Goal: Transaction & Acquisition: Purchase product/service

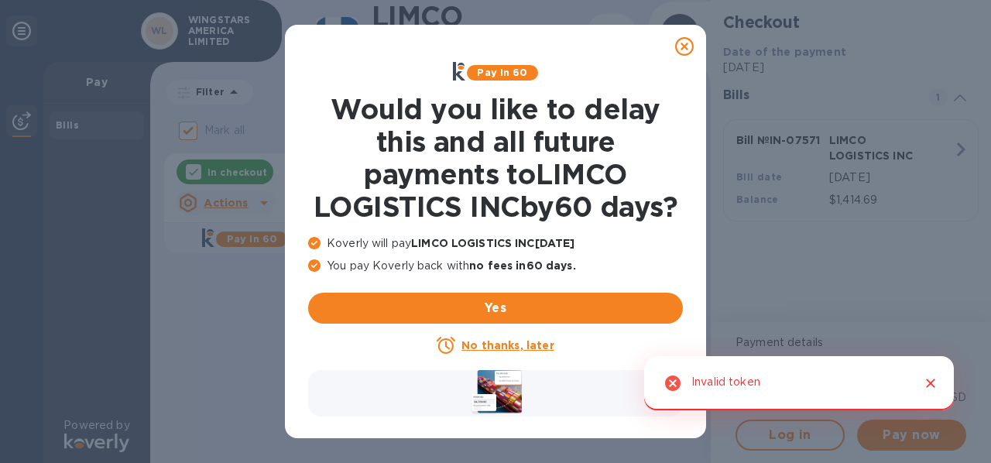
click at [928, 385] on icon "Close" at bounding box center [930, 383] width 9 height 9
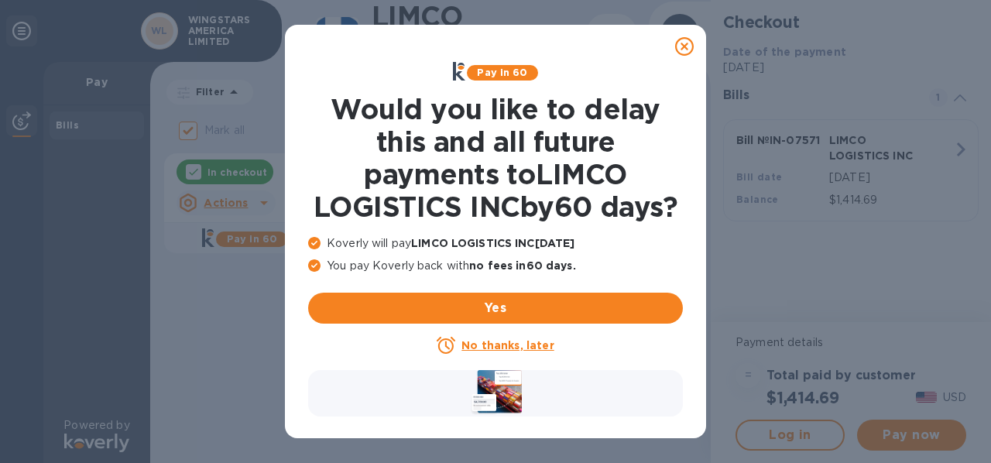
click at [685, 46] on icon at bounding box center [684, 46] width 19 height 19
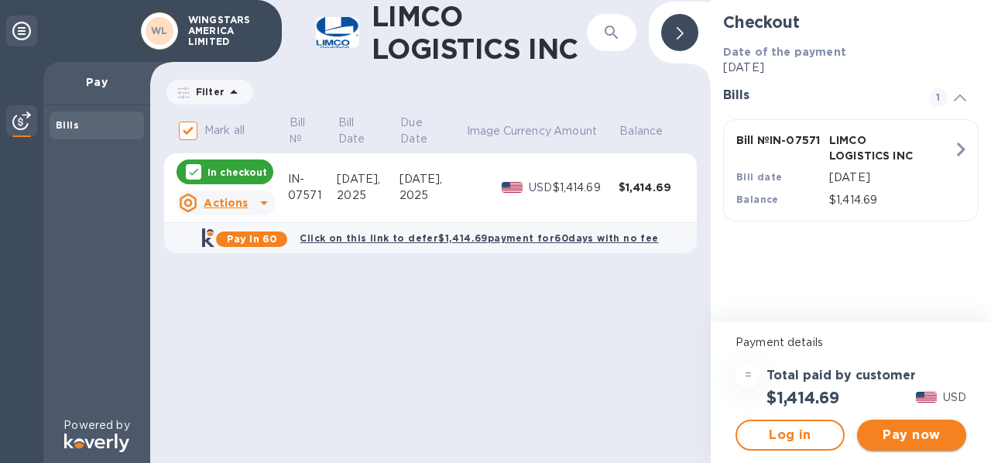
click at [914, 431] on span "Pay now" at bounding box center [912, 435] width 84 height 19
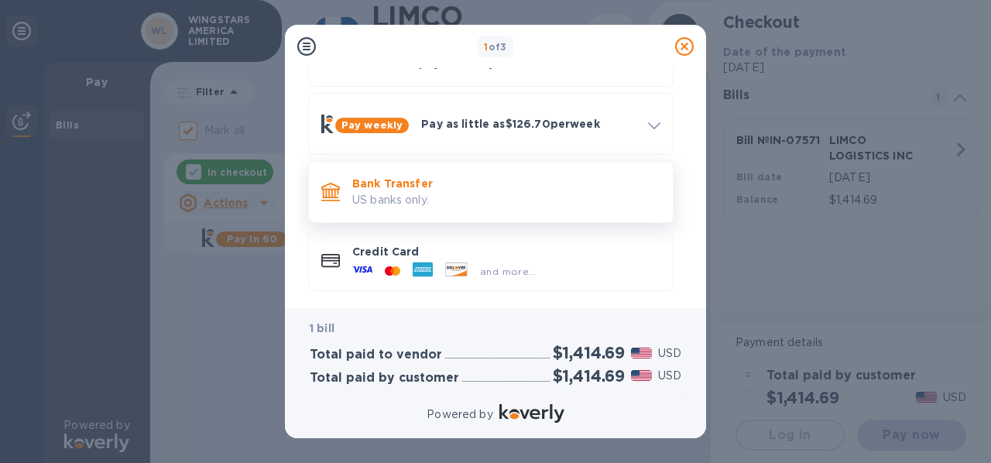
scroll to position [117, 0]
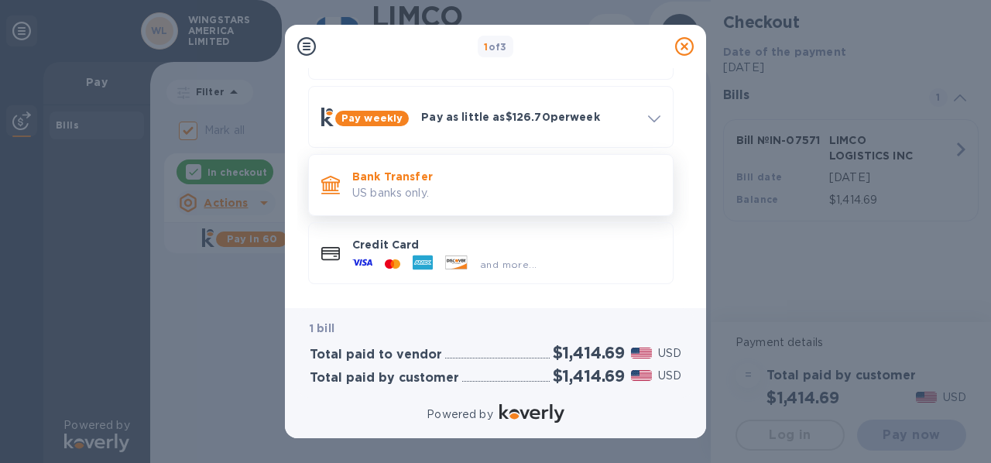
click at [542, 190] on p "US banks only." at bounding box center [506, 193] width 308 height 16
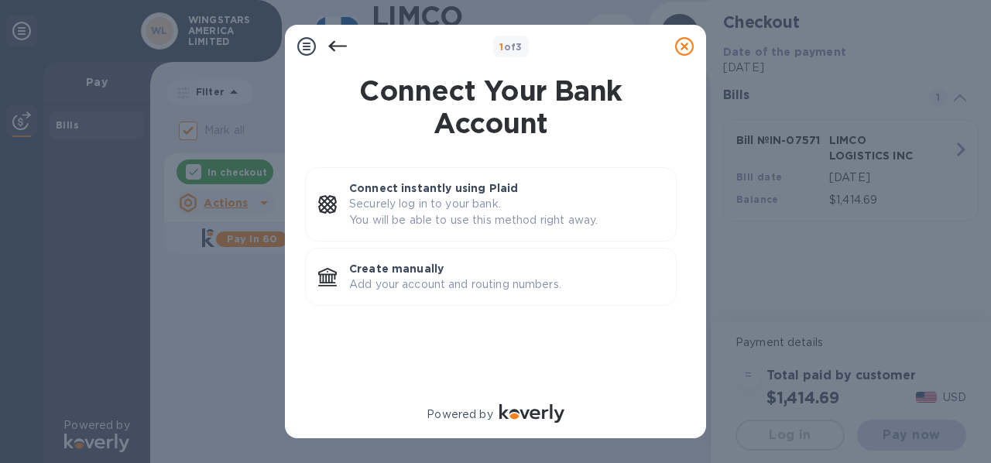
scroll to position [0, 0]
click at [527, 280] on p "Add your account and routing numbers." at bounding box center [506, 284] width 314 height 16
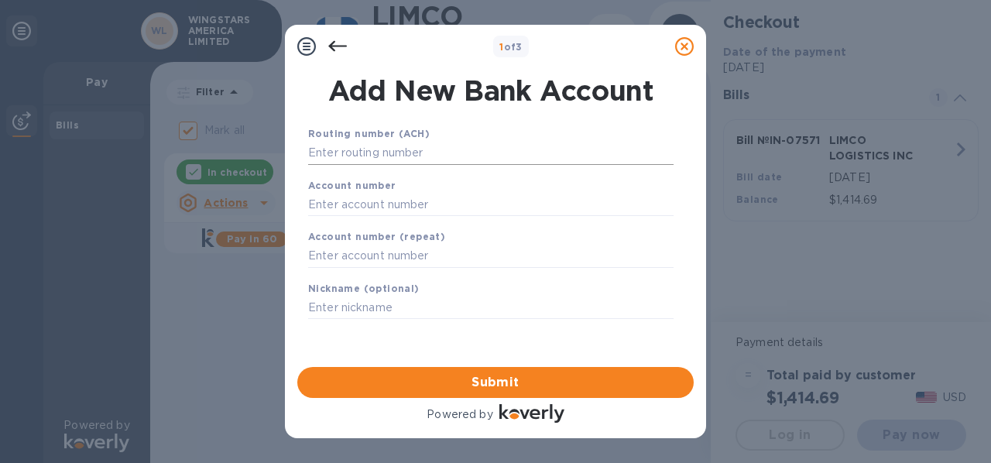
click at [369, 151] on input "text" at bounding box center [491, 153] width 366 height 23
click at [325, 153] on input "text" at bounding box center [491, 153] width 366 height 23
paste input "021300077"
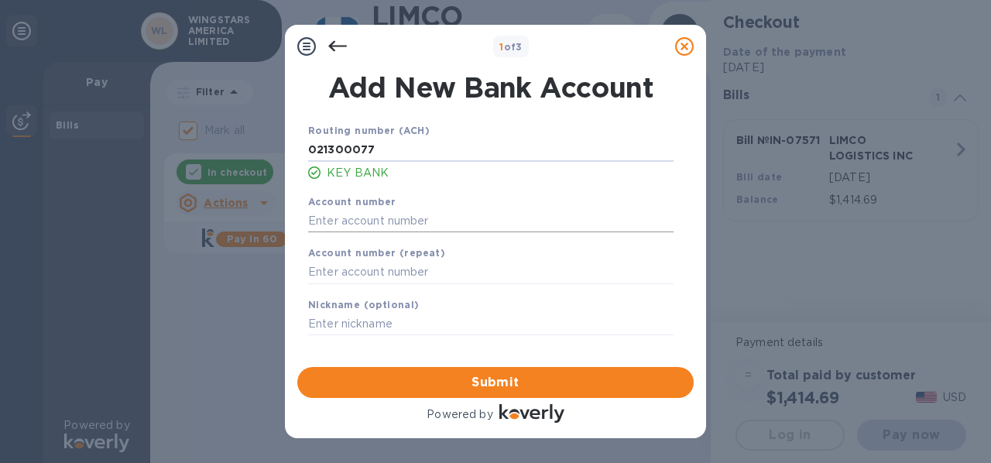
type input "021300077"
click at [342, 221] on input "text" at bounding box center [491, 220] width 366 height 23
paste input "384281001501"
type input "384281001501"
click at [321, 273] on input "text" at bounding box center [491, 272] width 366 height 23
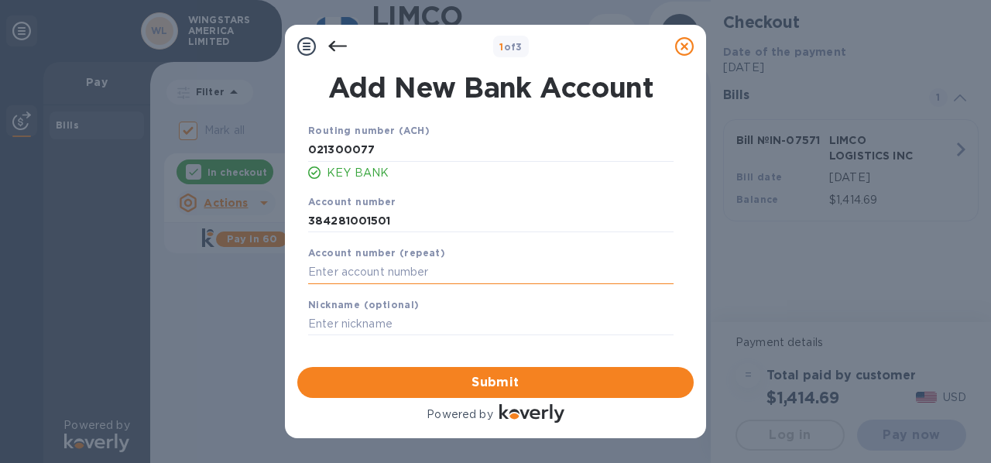
paste input "384281001501"
type input "384281001501"
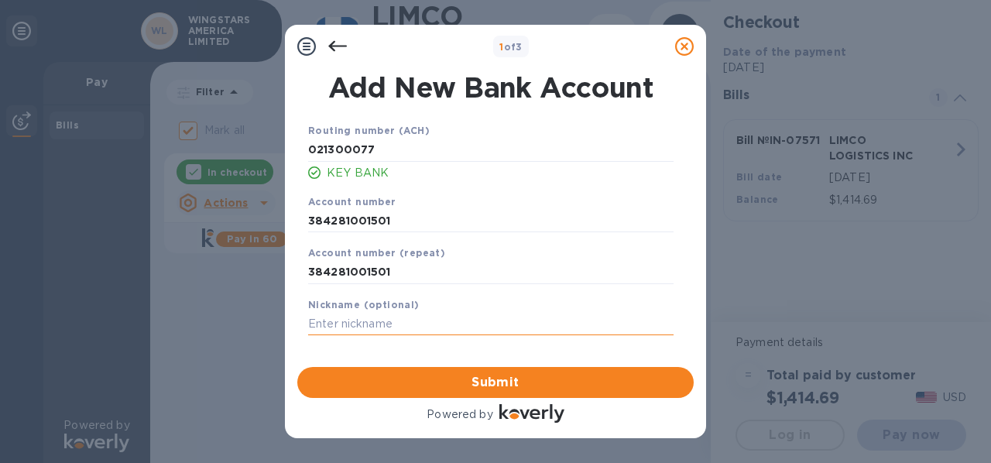
click at [376, 324] on input "text" at bounding box center [491, 324] width 366 height 23
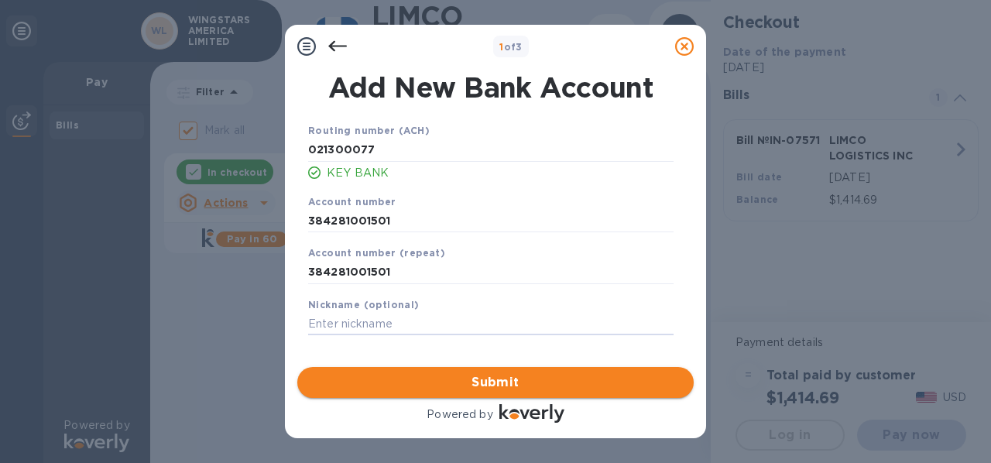
click at [489, 385] on span "Submit" at bounding box center [496, 382] width 372 height 19
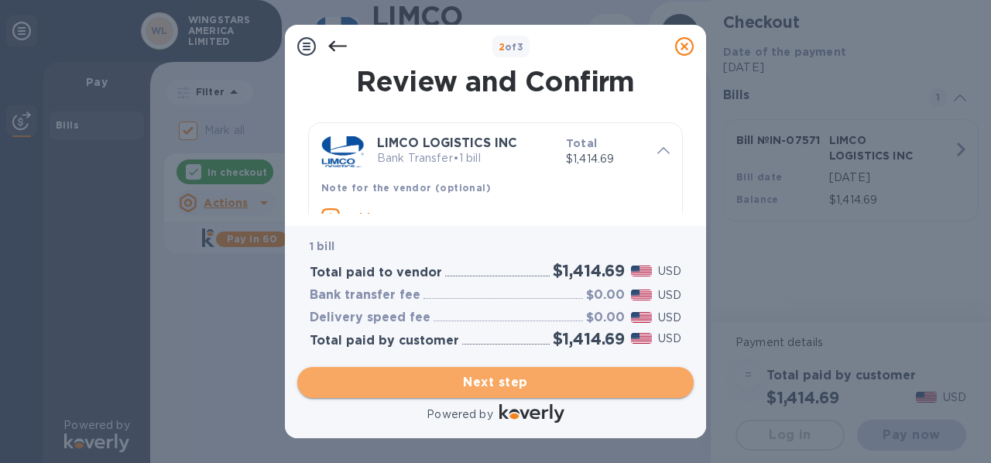
click at [517, 376] on span "Next step" at bounding box center [496, 382] width 372 height 19
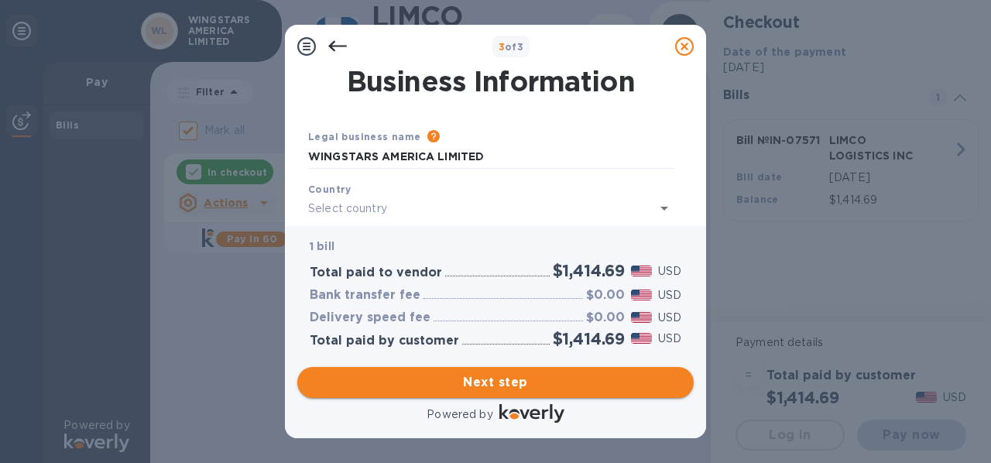
type input "[GEOGRAPHIC_DATA]"
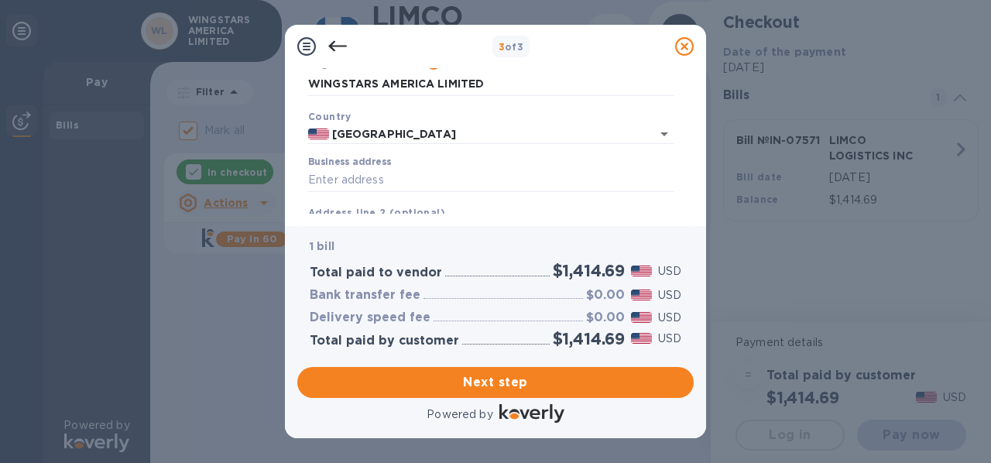
scroll to position [103, 0]
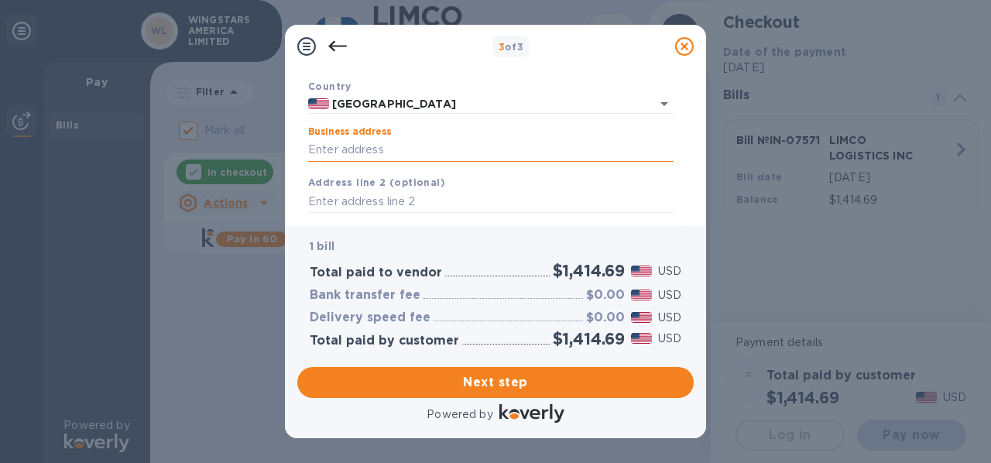
click at [350, 146] on input "Business address" at bounding box center [491, 150] width 366 height 23
click at [323, 146] on input "Business address" at bounding box center [491, 150] width 366 height 23
click at [386, 143] on input "Business address" at bounding box center [491, 150] width 366 height 23
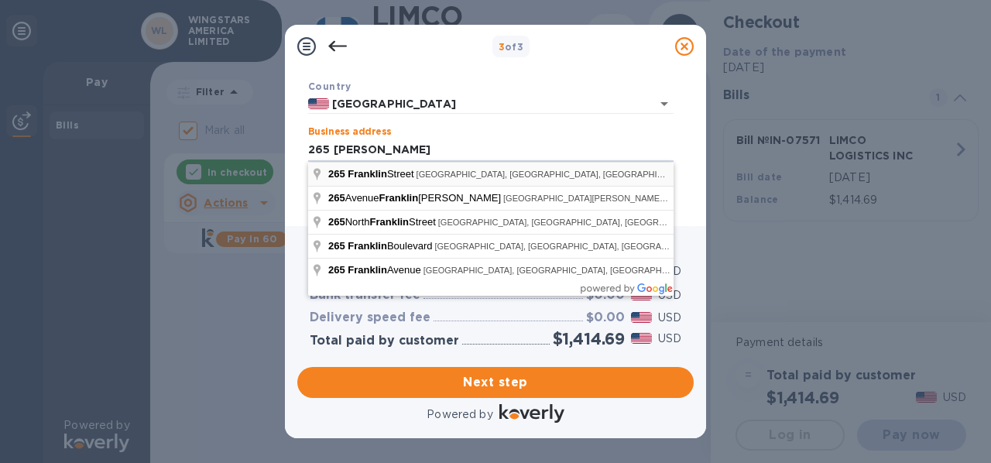
type input "[STREET_ADDRESS]"
type input "[GEOGRAPHIC_DATA]"
type input "MA"
type input "02110"
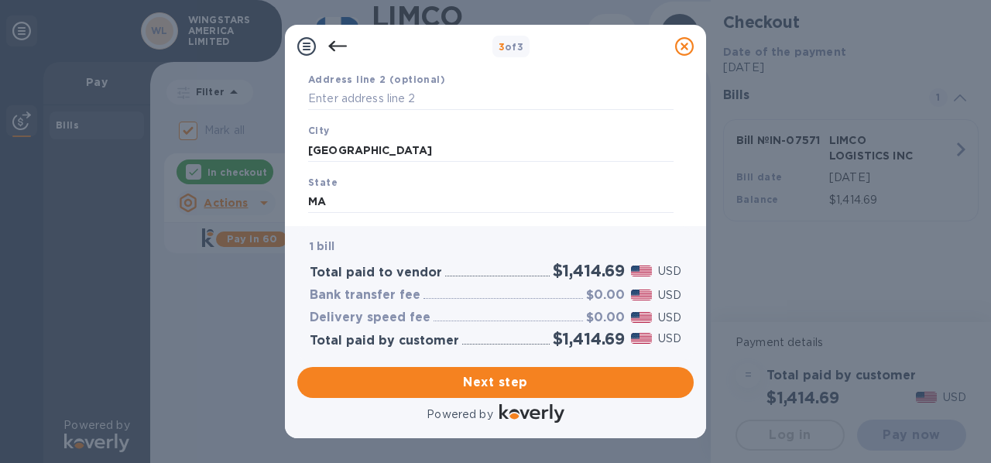
scroll to position [294, 0]
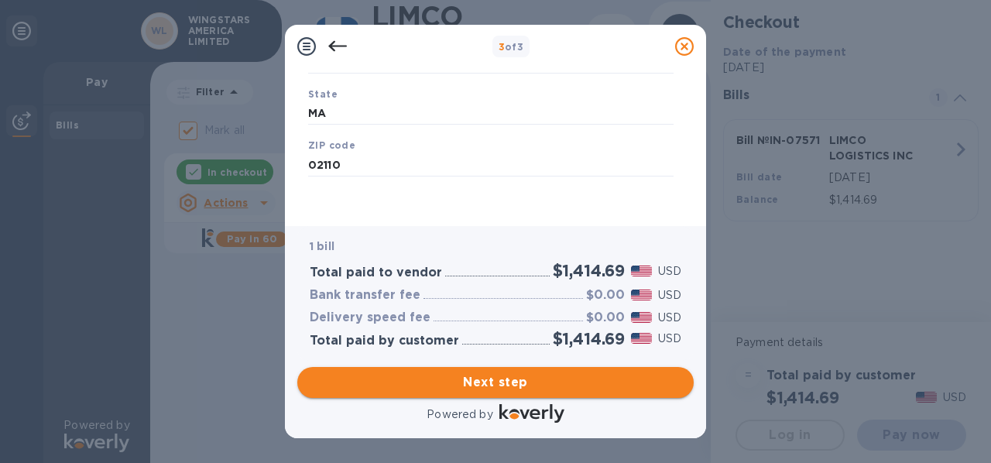
click at [532, 384] on span "Next step" at bounding box center [496, 382] width 372 height 19
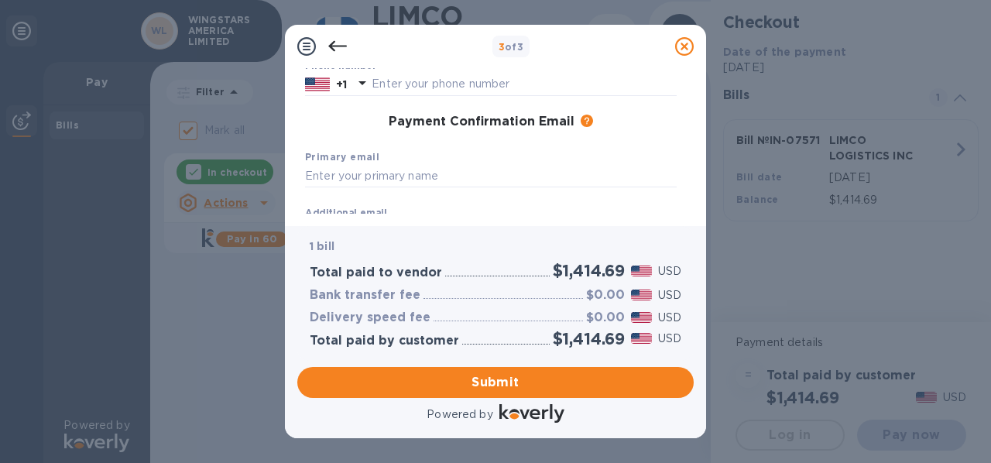
scroll to position [191, 0]
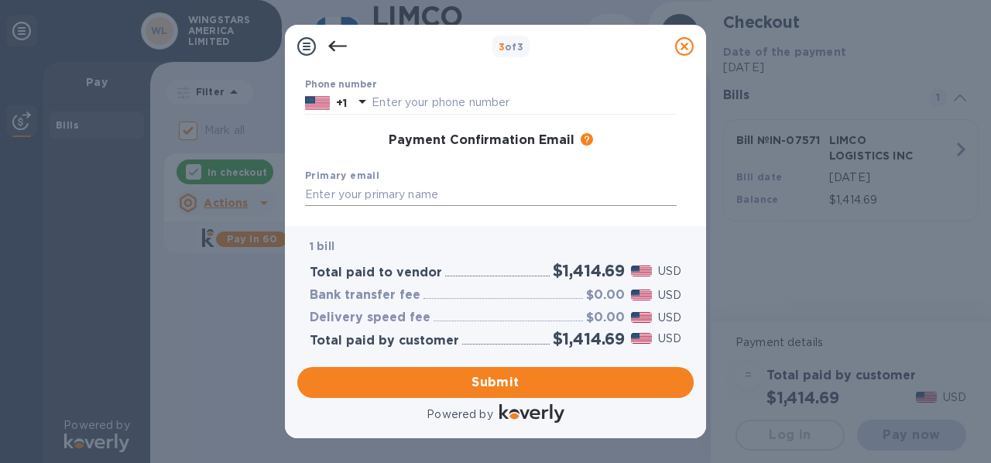
click at [344, 195] on input "text" at bounding box center [491, 195] width 372 height 23
click at [390, 98] on input "text" at bounding box center [524, 102] width 305 height 23
type input "7744445057"
click at [365, 193] on input "text" at bounding box center [491, 195] width 372 height 23
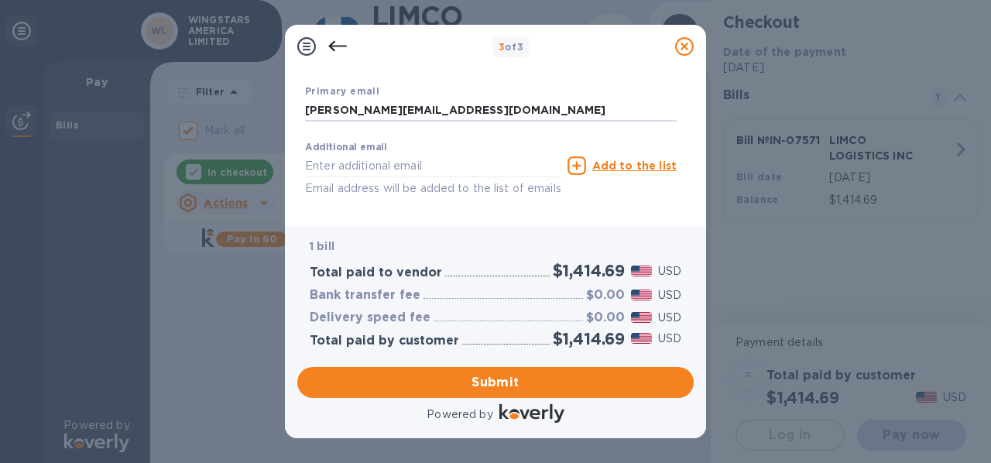
scroll to position [294, 0]
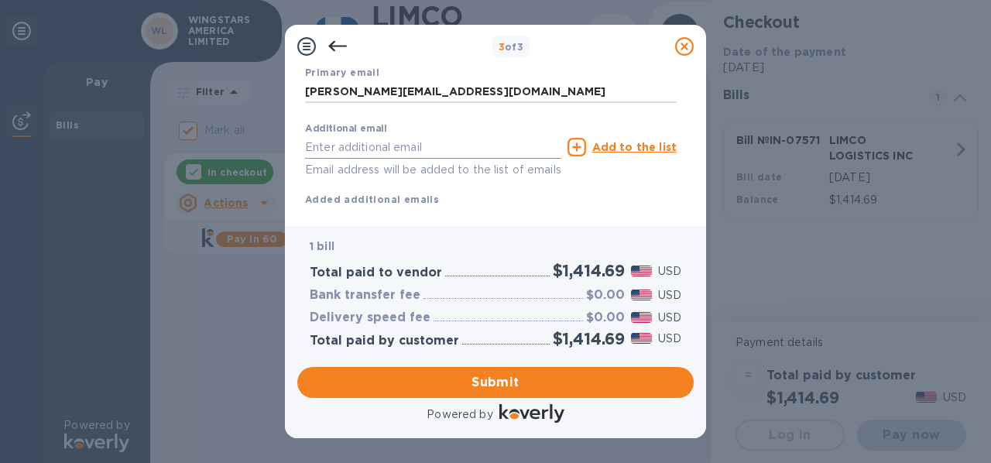
type input "[PERSON_NAME][EMAIL_ADDRESS][DOMAIN_NAME]"
click at [389, 151] on input "text" at bounding box center [433, 147] width 256 height 23
type input "[PERSON_NAME][EMAIL_ADDRESS][DOMAIN_NAME]"
click at [647, 146] on u "Add to the list" at bounding box center [634, 147] width 84 height 12
click at [394, 149] on input "text" at bounding box center [433, 147] width 256 height 23
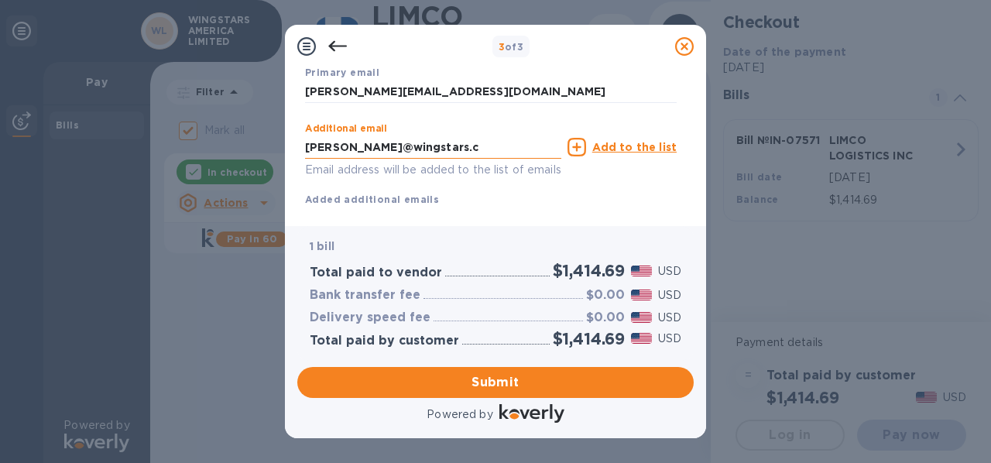
type input "[PERSON_NAME][EMAIL_ADDRESS][DOMAIN_NAME]"
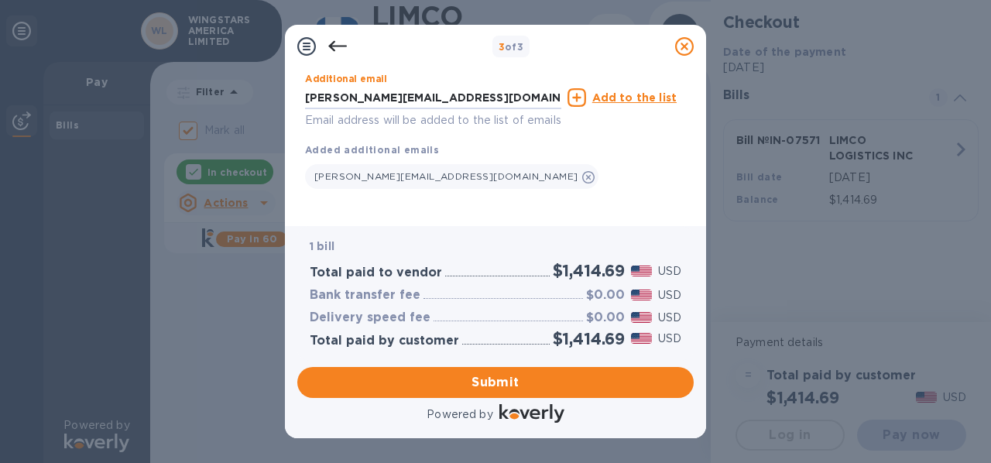
click button "Submit" at bounding box center [0, 0] width 0 height 0
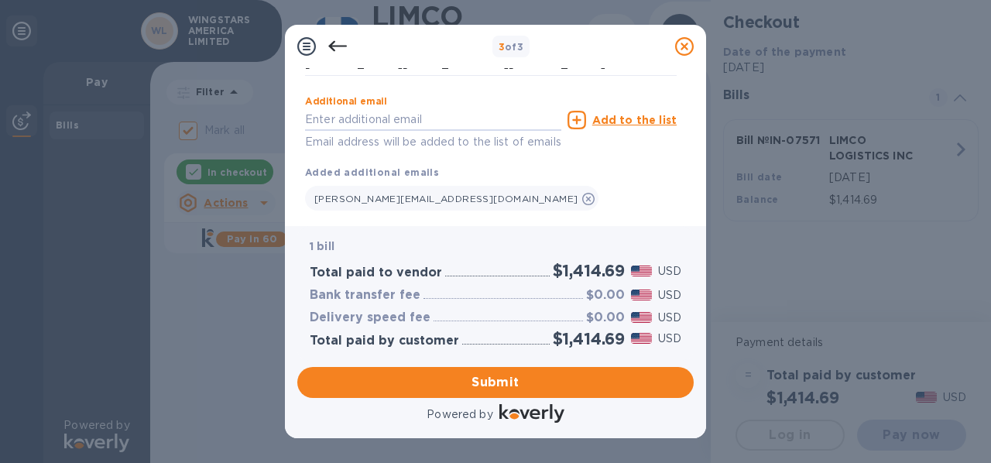
scroll to position [403, 0]
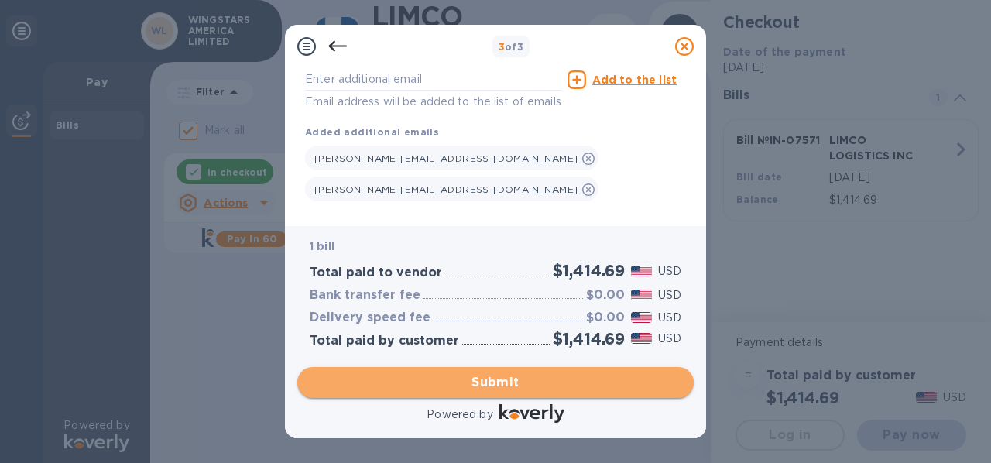
click at [510, 382] on span "Submit" at bounding box center [496, 382] width 372 height 19
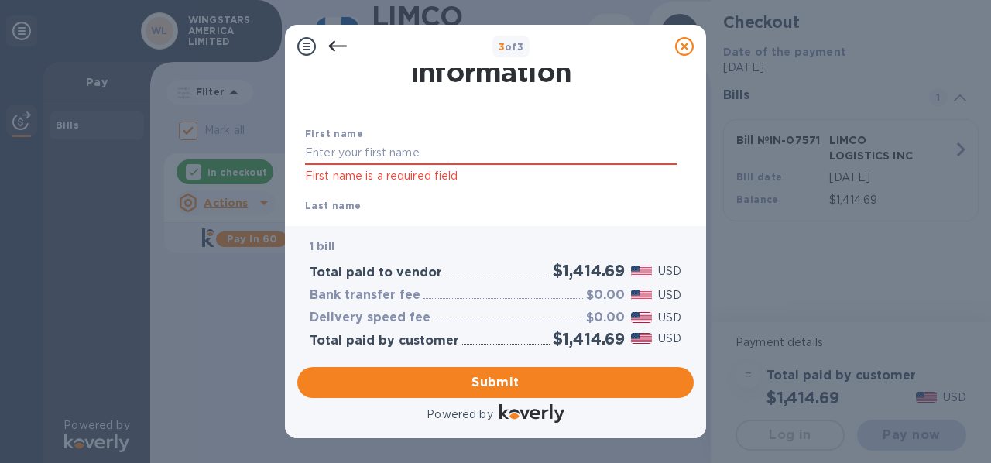
scroll to position [0, 0]
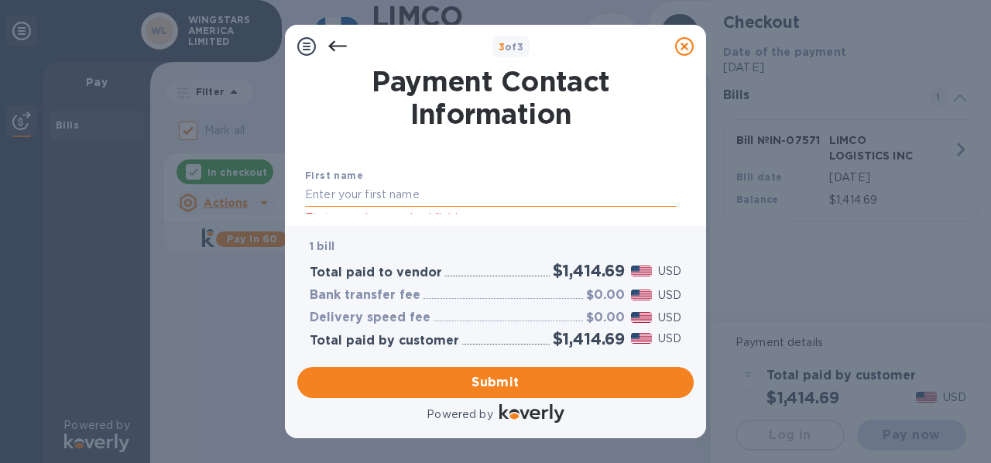
click at [349, 194] on input "text" at bounding box center [491, 195] width 372 height 23
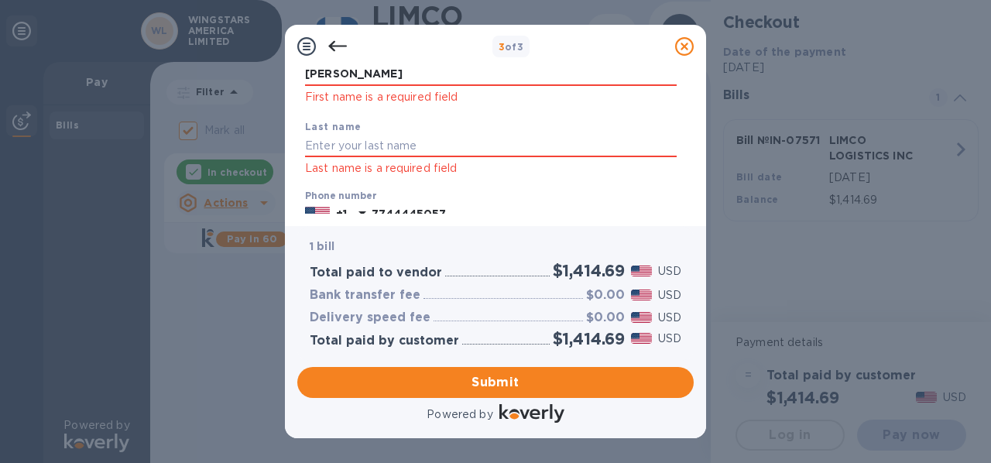
scroll to position [103, 0]
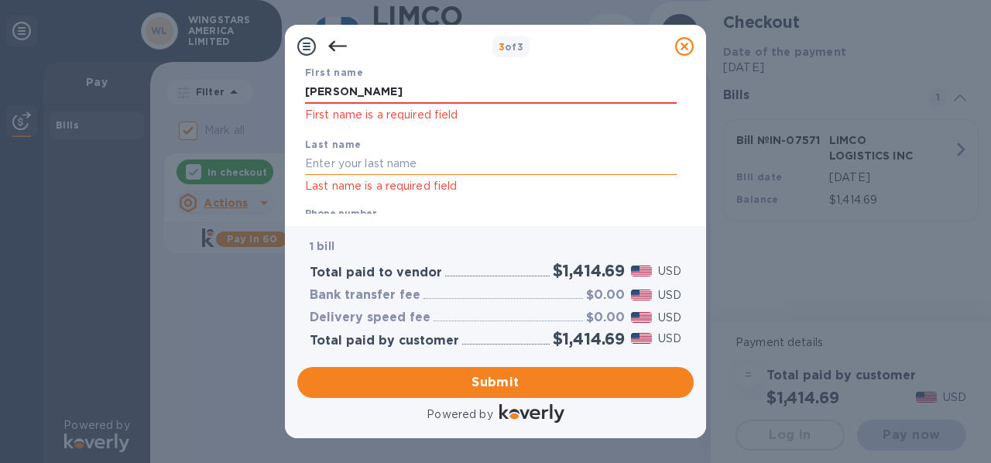
type input "[PERSON_NAME]"
click at [325, 162] on input "text" at bounding box center [491, 164] width 372 height 23
type input "W"
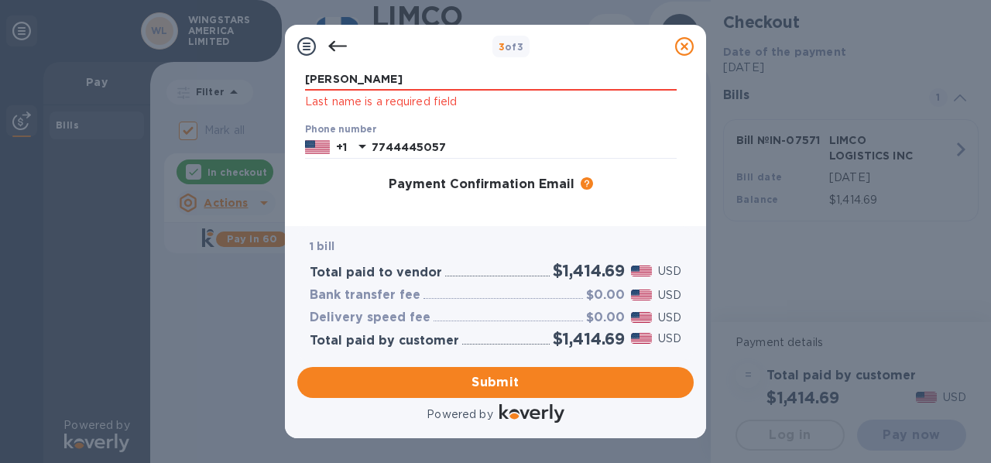
scroll to position [206, 0]
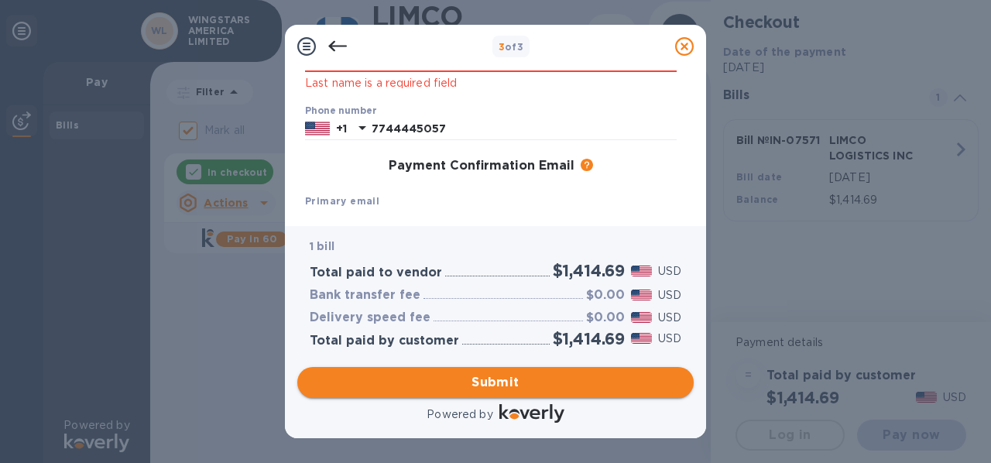
type input "[PERSON_NAME]"
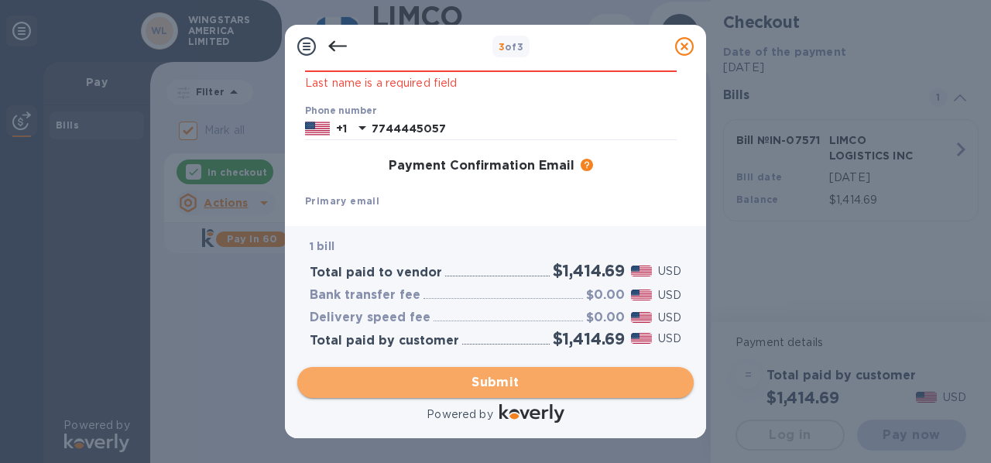
click at [492, 379] on span "Submit" at bounding box center [496, 382] width 372 height 19
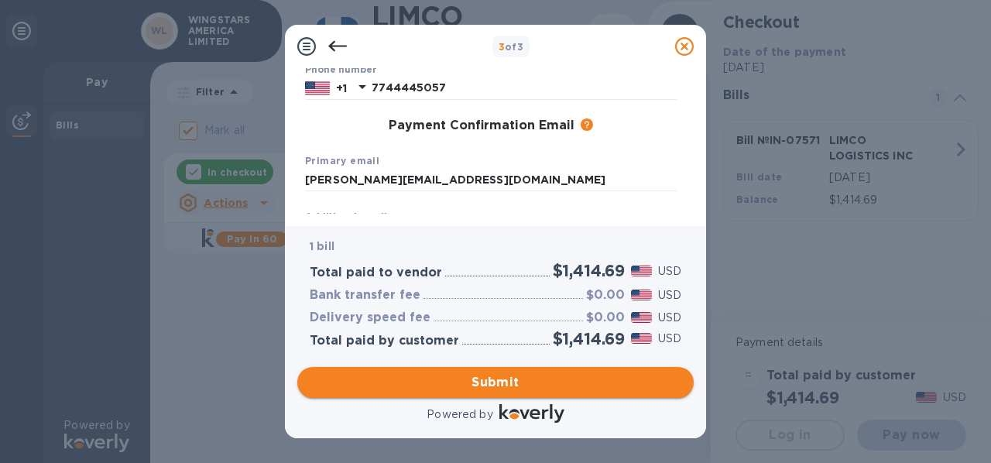
scroll to position [186, 0]
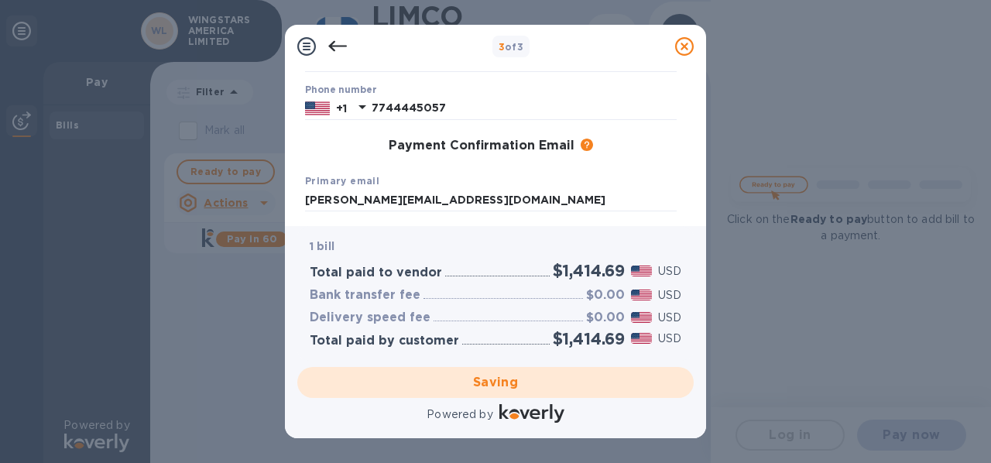
checkbox input "false"
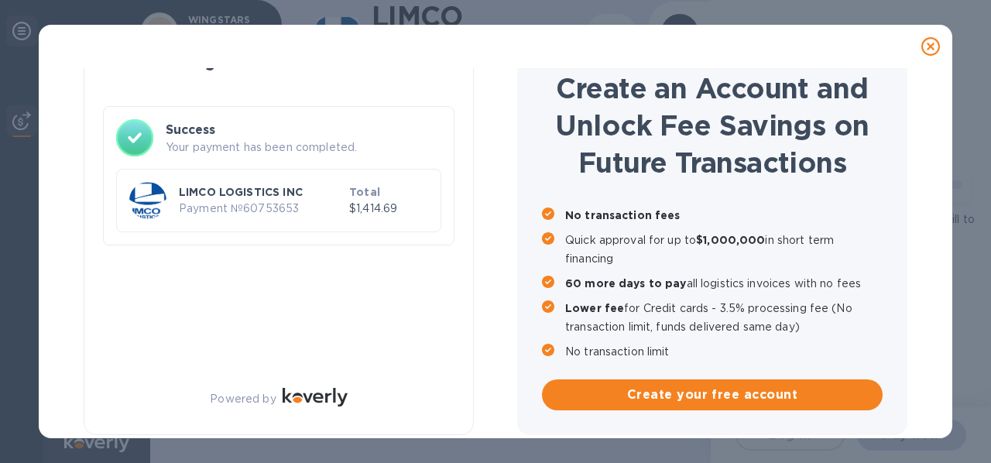
scroll to position [60, 0]
